Goal: Information Seeking & Learning: Learn about a topic

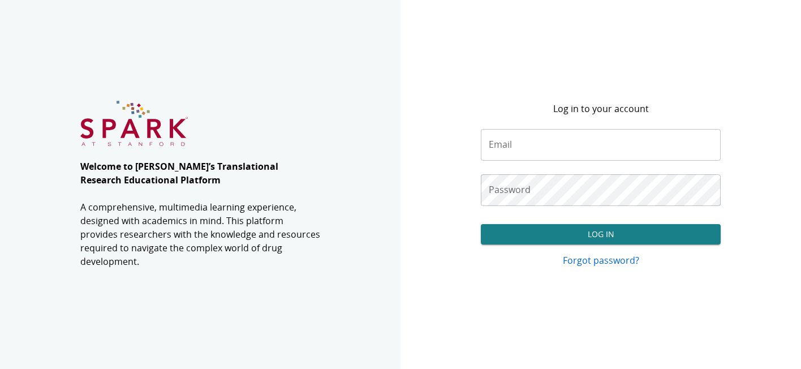
click at [562, 140] on input "Email" at bounding box center [601, 145] width 241 height 32
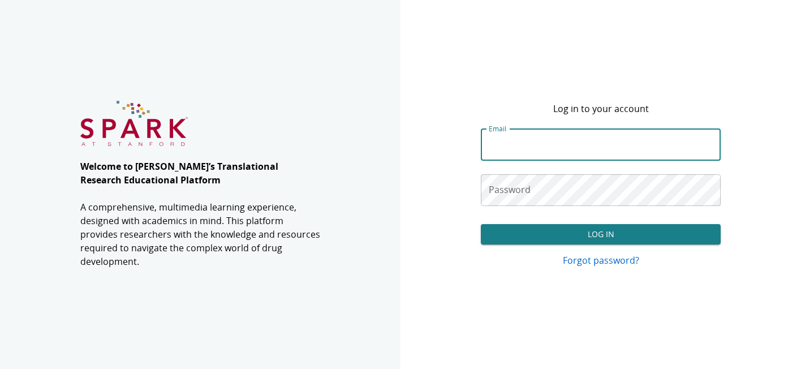
paste input "**********"
type input "**********"
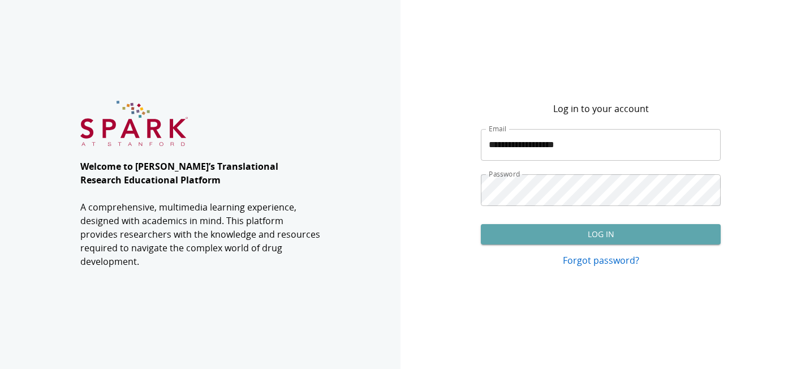
click at [587, 233] on button "Log In" at bounding box center [601, 234] width 241 height 21
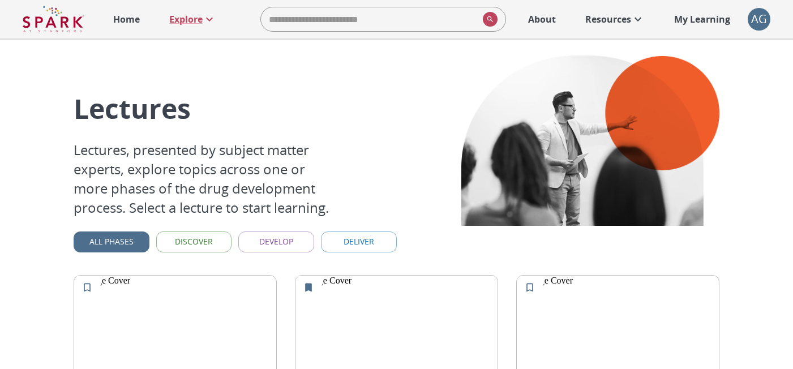
click at [209, 242] on button "Discover" at bounding box center [194, 241] width 76 height 21
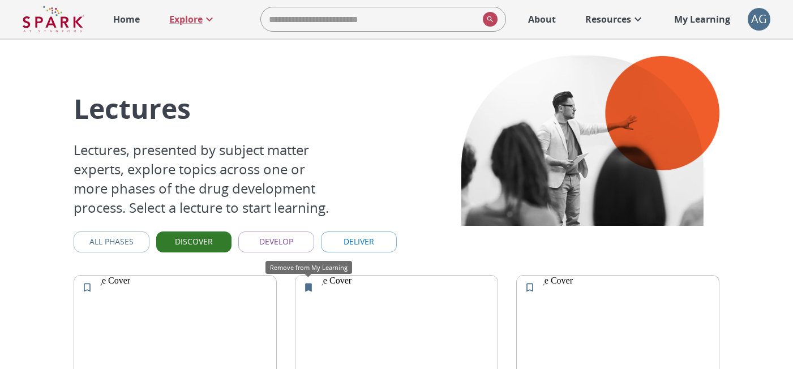
click at [303, 286] on icon "Remove from My Learning" at bounding box center [308, 287] width 11 height 11
click at [521, 286] on icon at bounding box center [531, 290] width 28 height 28
click at [533, 287] on icon "Add to My Learning" at bounding box center [529, 287] width 7 height 8
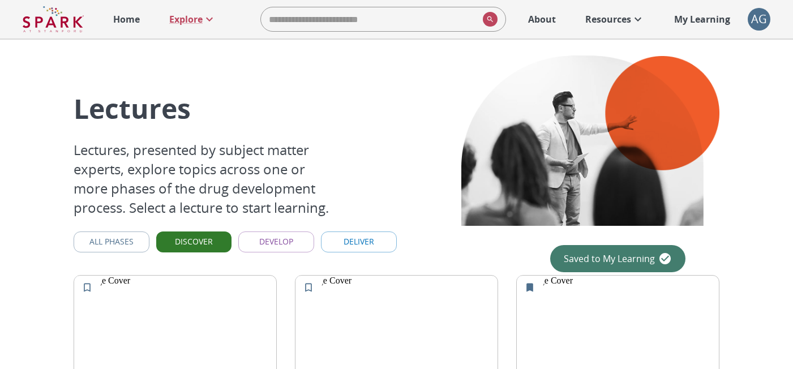
click at [374, 242] on button "Deliver" at bounding box center [359, 241] width 76 height 21
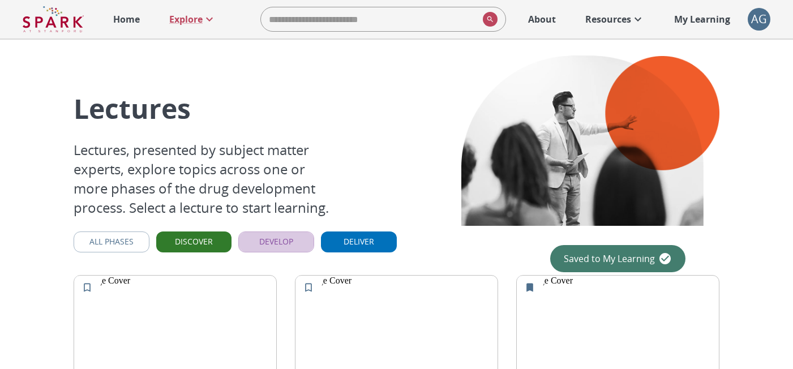
click at [286, 232] on button "Develop" at bounding box center [276, 241] width 76 height 21
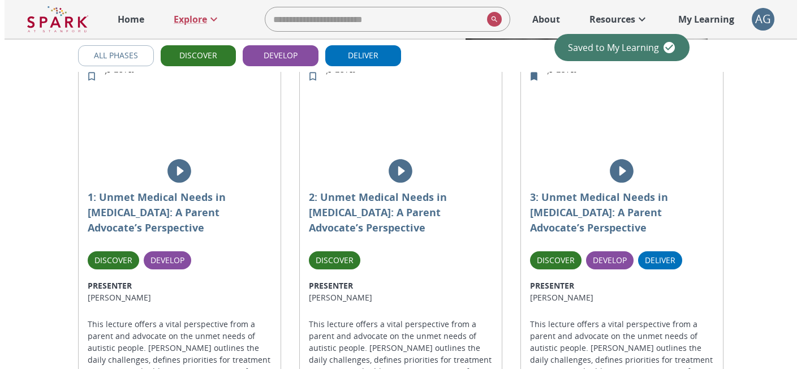
scroll to position [226, 0]
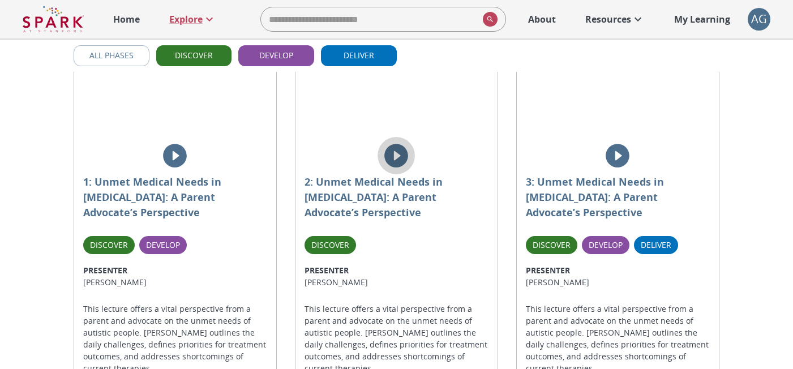
click at [395, 149] on icon "play" at bounding box center [397, 156] width 24 height 24
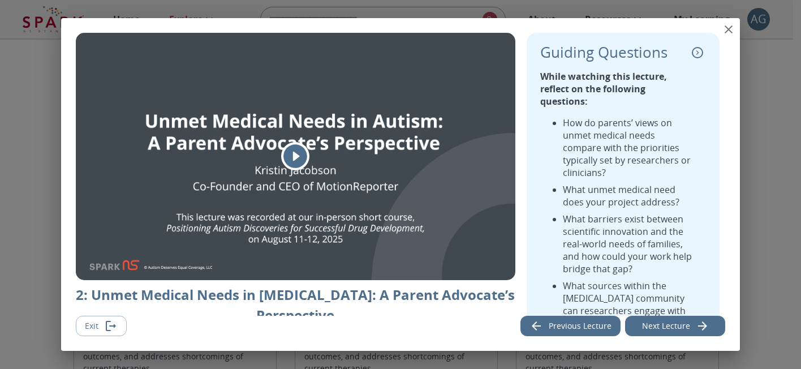
click at [299, 159] on icon "play" at bounding box center [296, 157] width 24 height 24
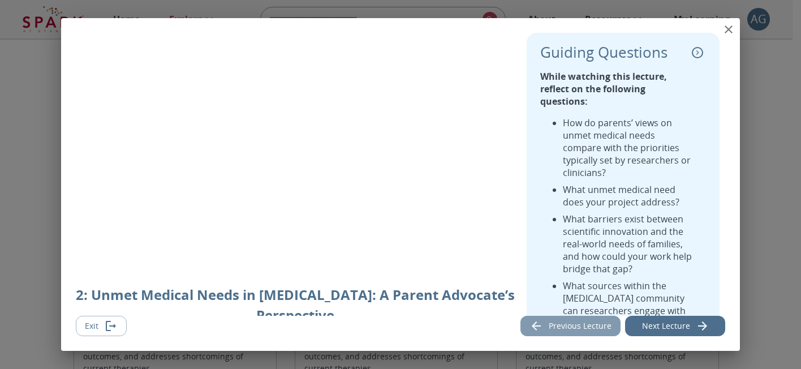
click at [591, 327] on button "Previous Lecture" at bounding box center [571, 326] width 100 height 21
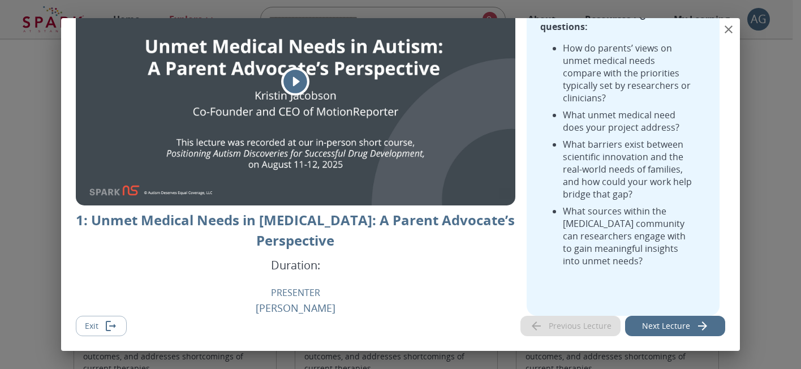
scroll to position [86, 0]
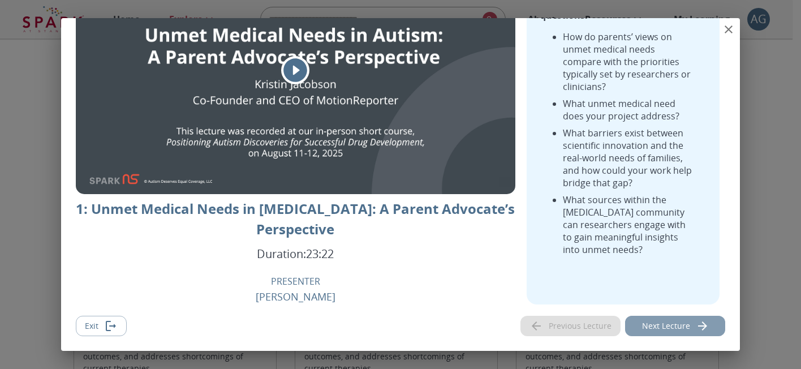
click at [670, 324] on button "Next Lecture" at bounding box center [675, 326] width 100 height 21
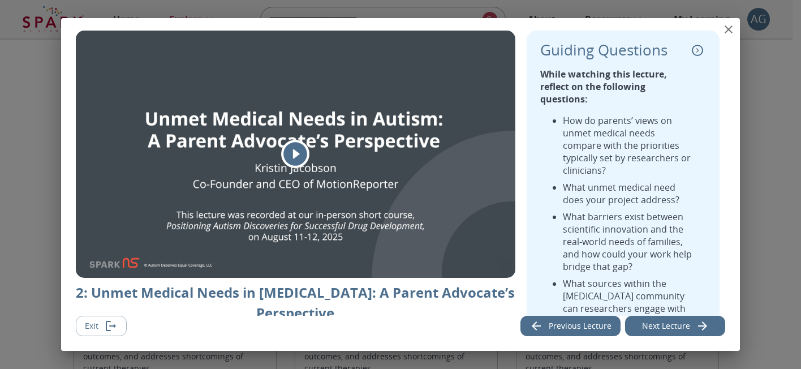
scroll to position [0, 0]
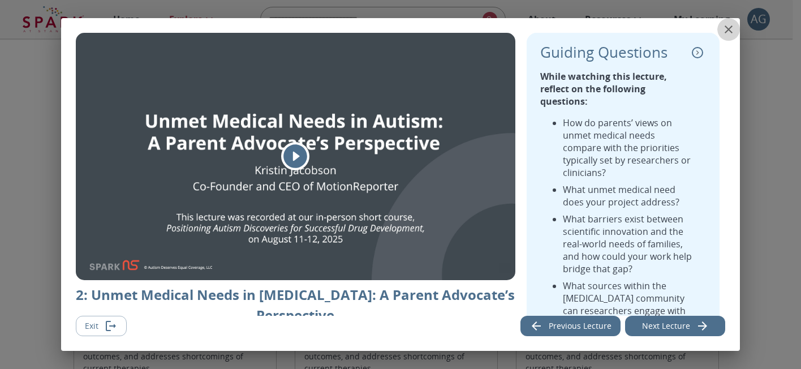
click at [728, 29] on icon "close" at bounding box center [729, 29] width 8 height 8
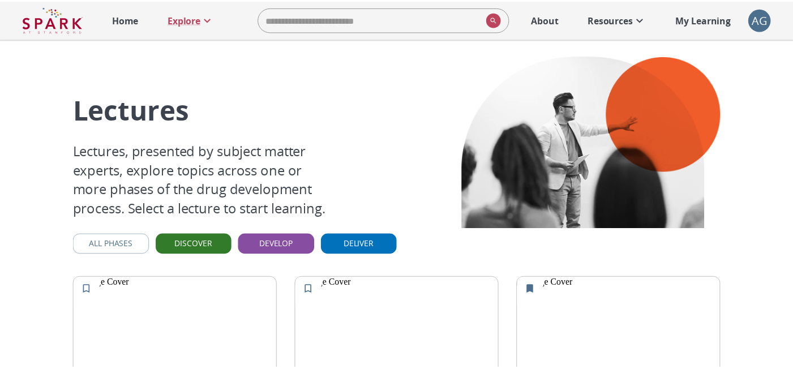
scroll to position [32, 0]
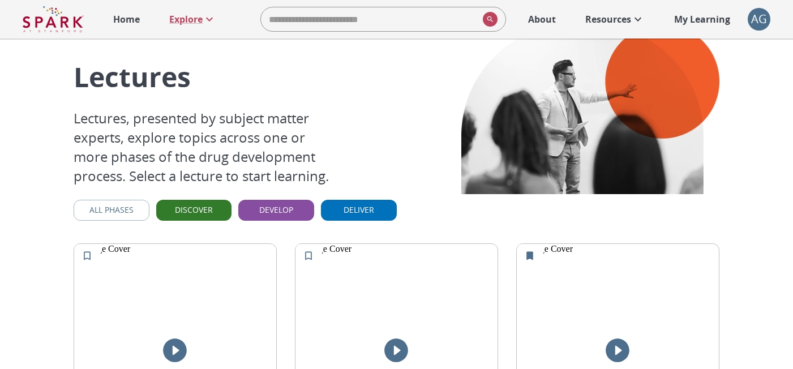
click at [190, 270] on img at bounding box center [175, 296] width 202 height 104
click at [224, 291] on img at bounding box center [175, 296] width 202 height 104
click at [415, 286] on img at bounding box center [396, 296] width 202 height 104
click at [407, 311] on img at bounding box center [396, 296] width 202 height 104
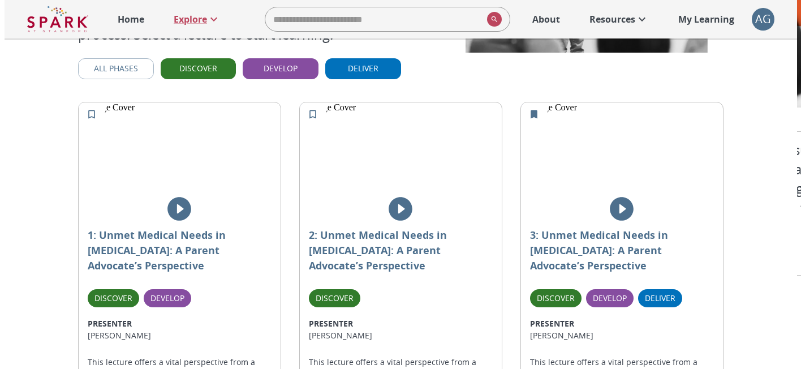
scroll to position [201, 0]
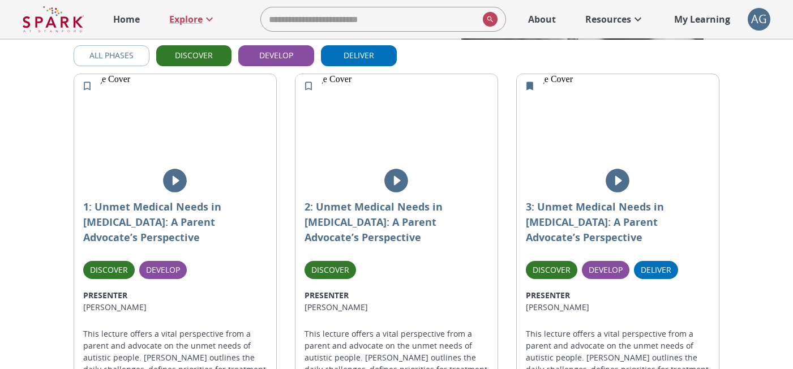
click at [362, 113] on img at bounding box center [396, 126] width 202 height 104
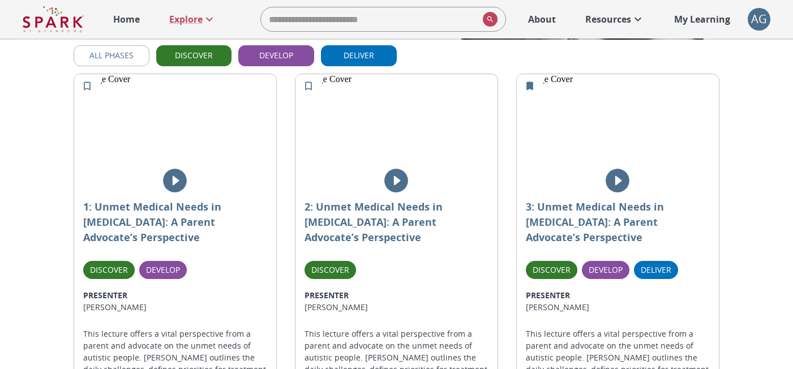
click at [362, 113] on img at bounding box center [396, 126] width 202 height 104
click at [399, 179] on icon "play" at bounding box center [396, 180] width 28 height 28
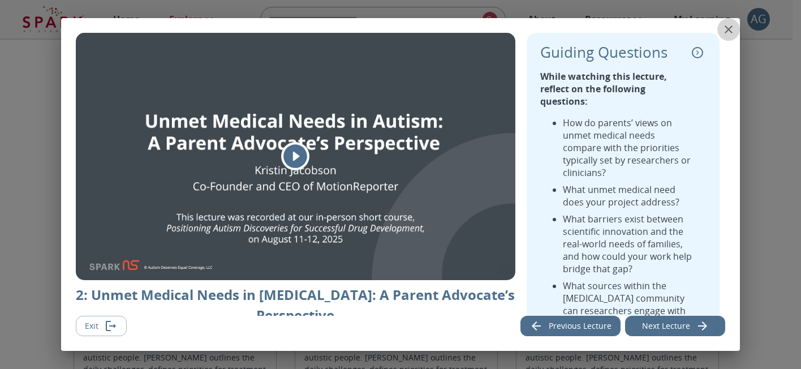
click at [729, 27] on icon "close" at bounding box center [729, 30] width 14 height 14
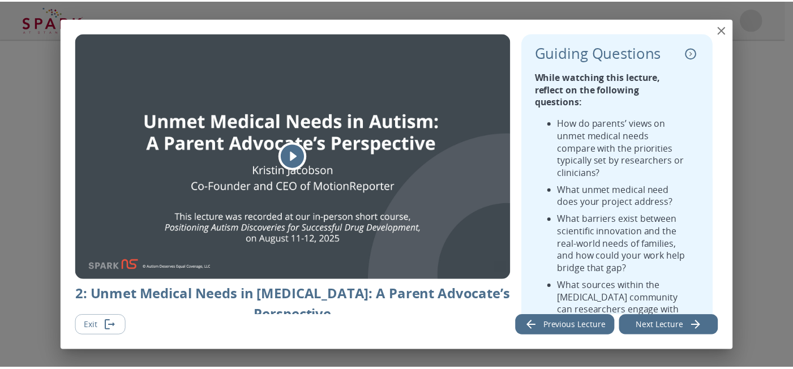
scroll to position [32, 0]
